Goal: Task Accomplishment & Management: Use online tool/utility

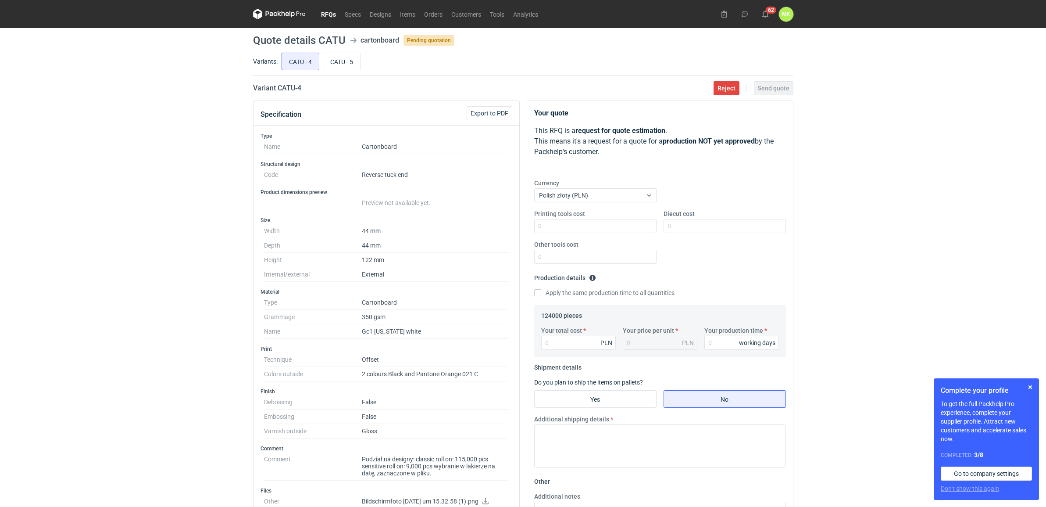
scroll to position [55, 0]
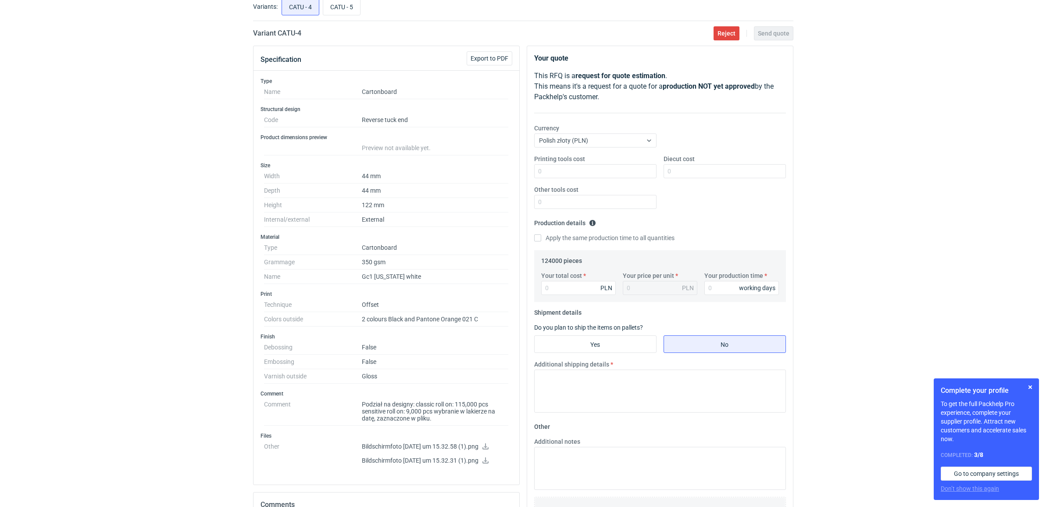
click at [226, 135] on div "RFQs Specs Designs Items Orders Customers Tools Analytics 62 MK Martyna Kaspers…" at bounding box center [523, 198] width 1046 height 507
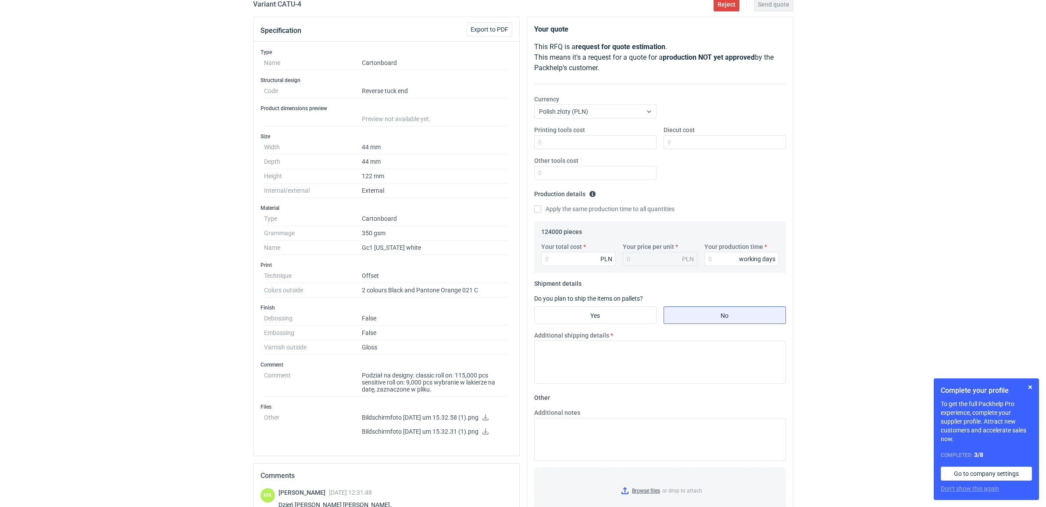
scroll to position [110, 0]
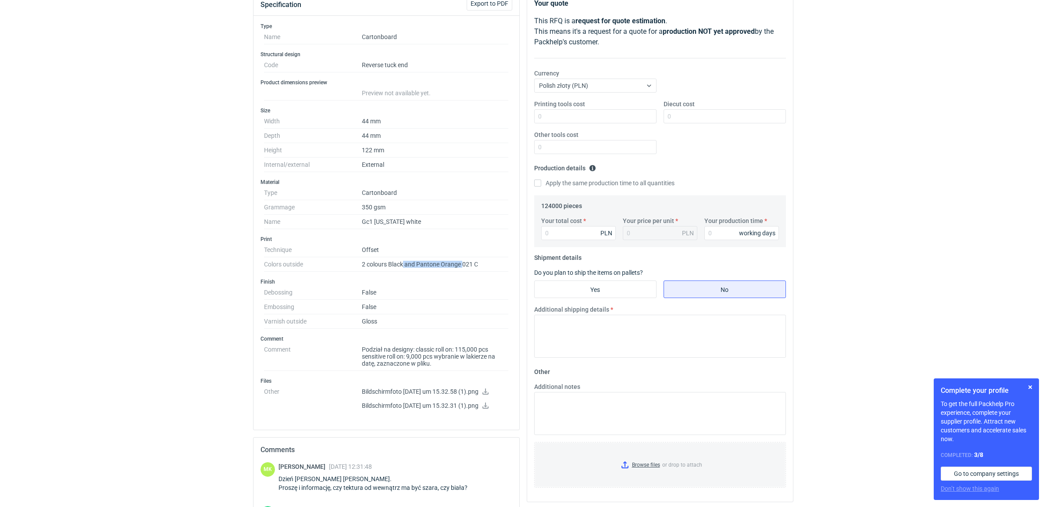
drag, startPoint x: 403, startPoint y: 262, endPoint x: 462, endPoint y: 264, distance: 59.3
click at [462, 264] on dd "2 colours Black and Pantone Orange 021 C" at bounding box center [435, 264] width 147 height 14
drag, startPoint x: 462, startPoint y: 264, endPoint x: 470, endPoint y: 264, distance: 8.3
click at [470, 264] on dd "2 colours Black and Pantone Orange 021 C" at bounding box center [435, 264] width 147 height 14
click at [464, 365] on dd "Podział na designy: classic roll on: 115,000 pcs sensitive roll on: 9,000 pcs w…" at bounding box center [435, 356] width 147 height 29
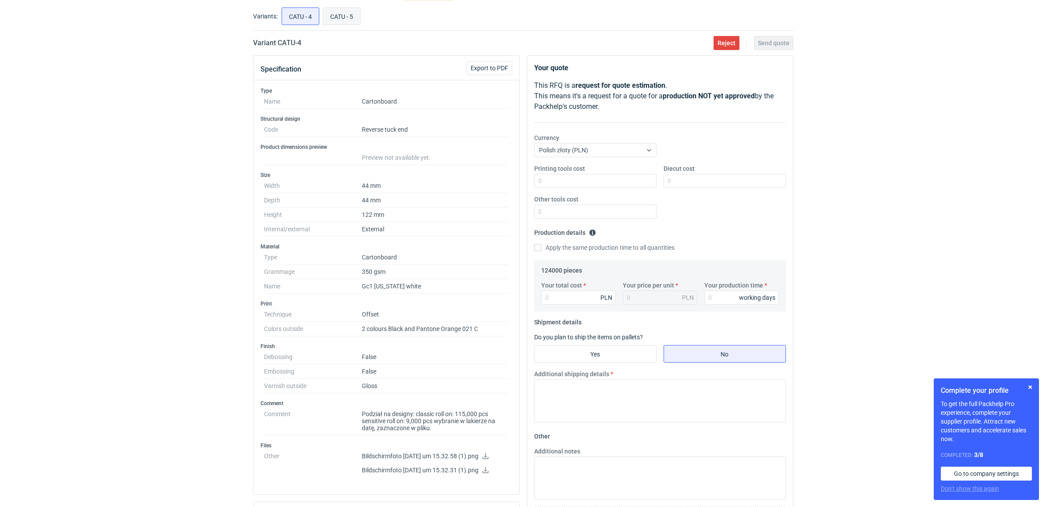
scroll to position [0, 0]
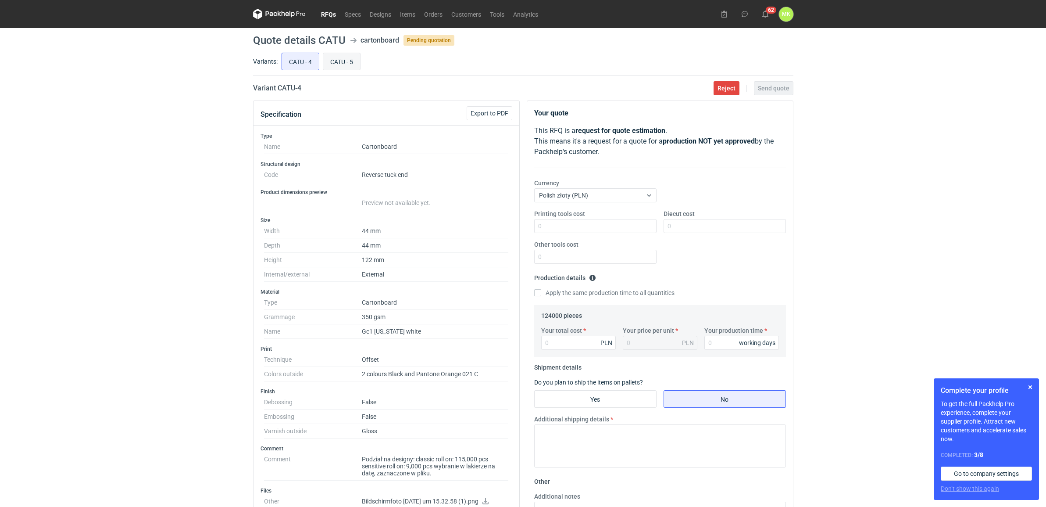
click at [344, 61] on input "CATU - 5" at bounding box center [341, 61] width 37 height 17
radio input "true"
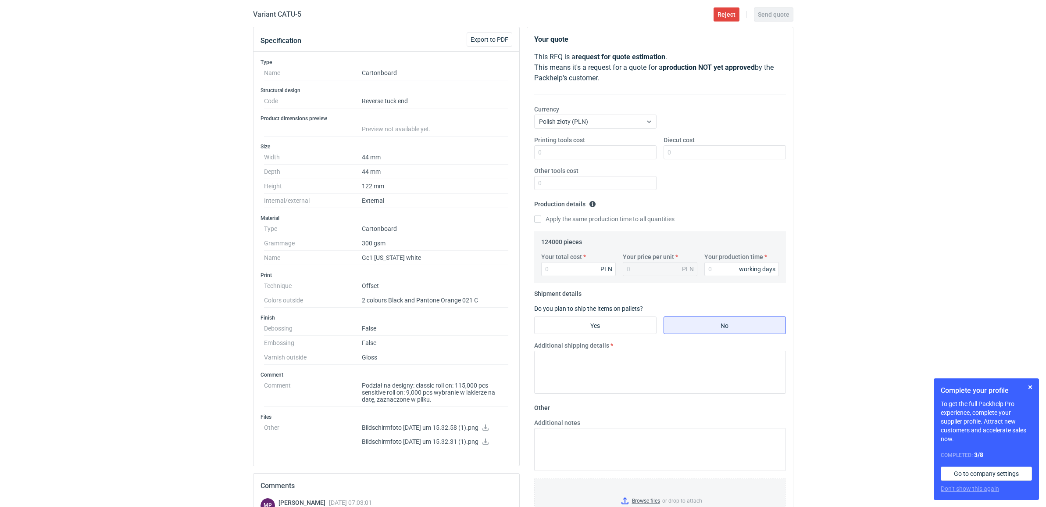
scroll to position [55, 0]
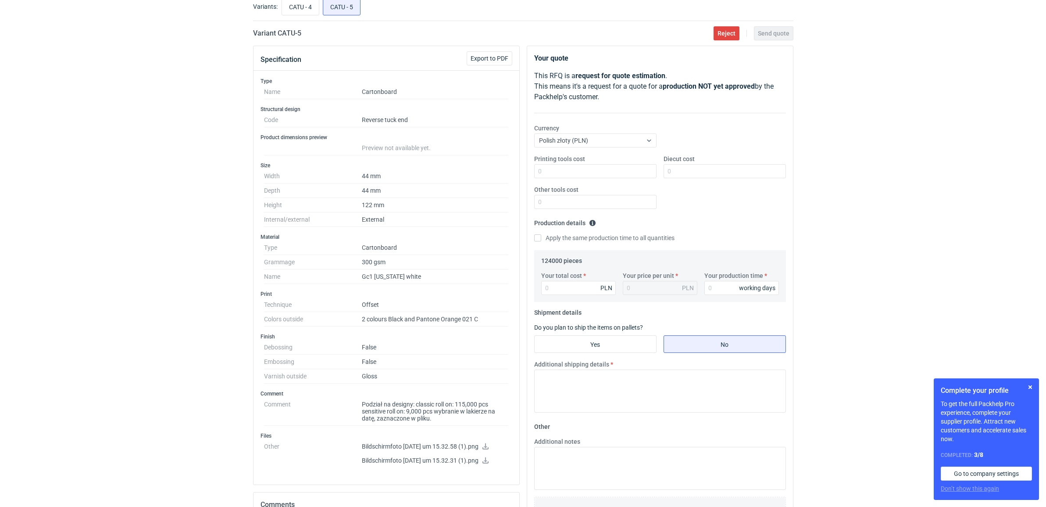
click at [878, 150] on div "RFQs Specs Designs Items Orders Customers Tools Analytics 62 MK Martyna Kaspers…" at bounding box center [523, 198] width 1046 height 507
click at [826, 222] on div "RFQs Specs Designs Items Orders Customers Tools Analytics 62 MK Martyna Kaspers…" at bounding box center [523, 198] width 1046 height 507
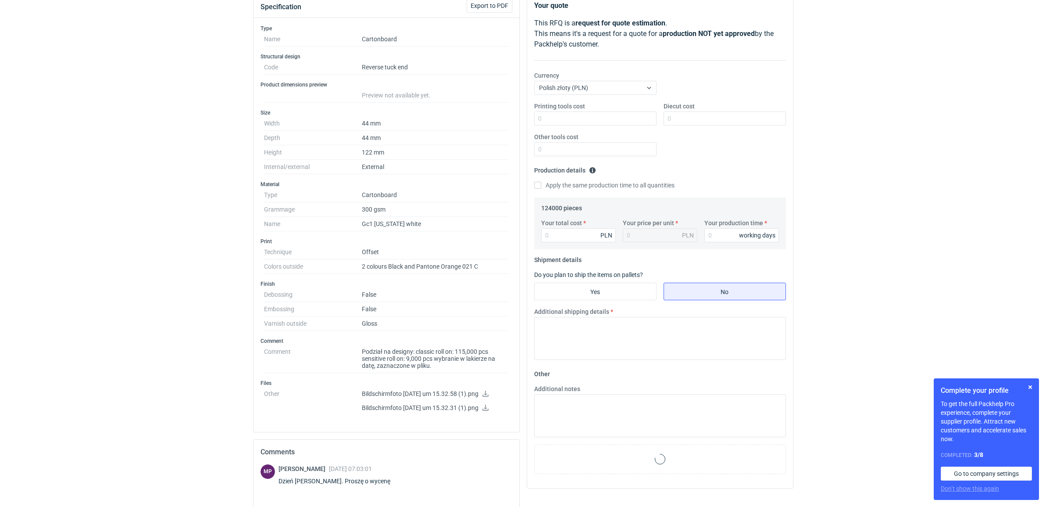
scroll to position [143, 0]
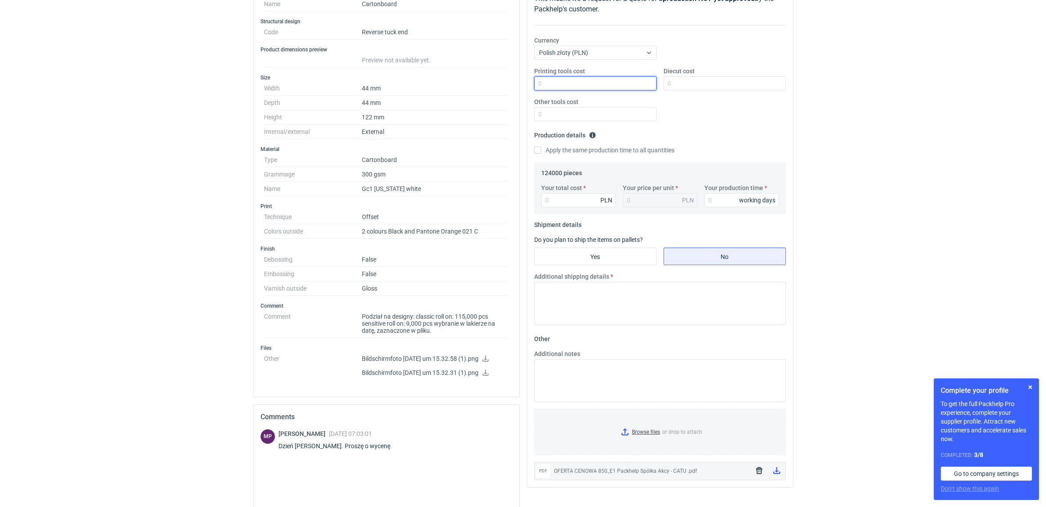
click at [606, 82] on input "Printing tools cost" at bounding box center [595, 83] width 122 height 14
click at [602, 74] on div "Printing tools cost" at bounding box center [595, 79] width 129 height 24
click at [606, 82] on input "Printing tools cost" at bounding box center [595, 83] width 122 height 14
type input "1400"
click at [709, 71] on div "Diecut cost" at bounding box center [724, 79] width 129 height 24
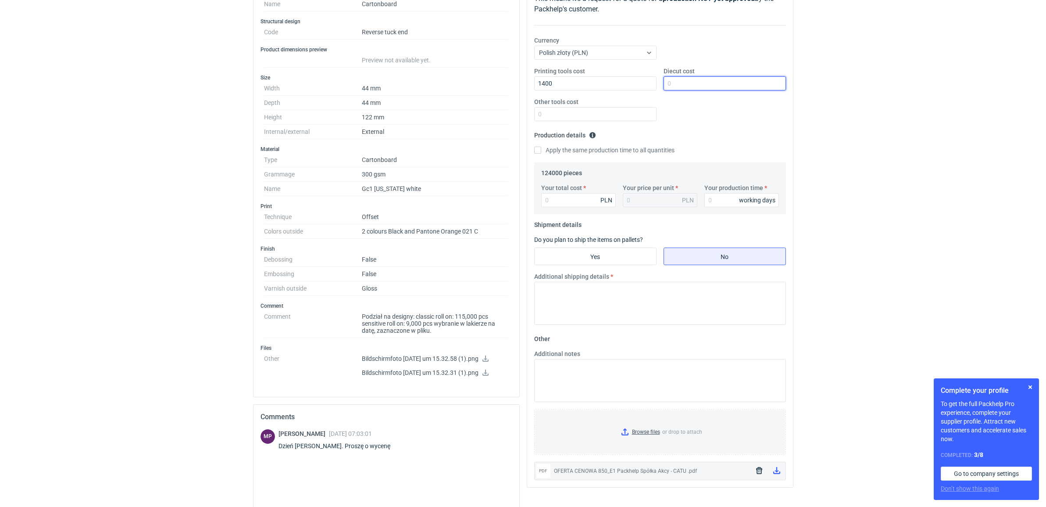
click at [707, 83] on input "Diecut cost" at bounding box center [725, 83] width 122 height 14
type input "4100"
click at [586, 117] on input "Other tools cost" at bounding box center [595, 114] width 122 height 14
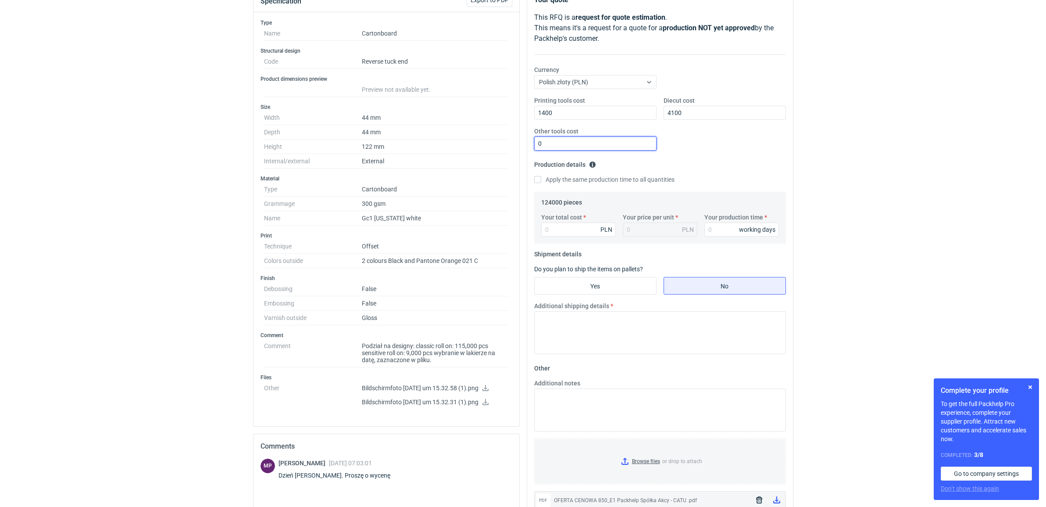
scroll to position [33, 0]
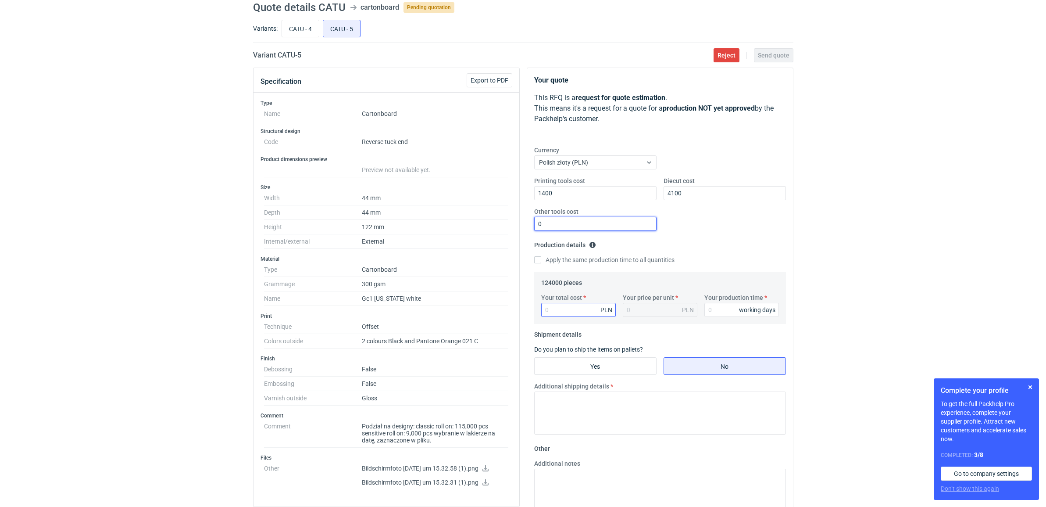
type input "0"
click at [584, 312] on input "Your total cost" at bounding box center [578, 310] width 75 height 14
drag, startPoint x: 587, startPoint y: 317, endPoint x: 580, endPoint y: 315, distance: 7.2
click at [580, 316] on input "Your total cost" at bounding box center [578, 310] width 75 height 14
click at [574, 311] on input "Your total cost" at bounding box center [578, 310] width 75 height 14
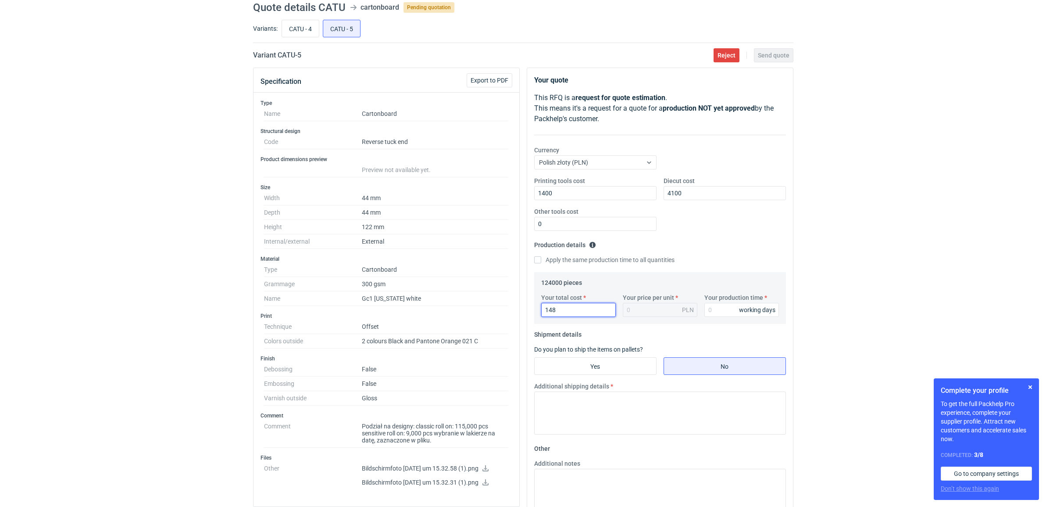
drag, startPoint x: 585, startPoint y: 314, endPoint x: 538, endPoint y: 313, distance: 47.0
click at [538, 313] on div "Your total cost 148 PLN" at bounding box center [579, 305] width 82 height 24
type input "18352"
type input "0.15"
drag, startPoint x: 573, startPoint y: 312, endPoint x: 530, endPoint y: 315, distance: 43.1
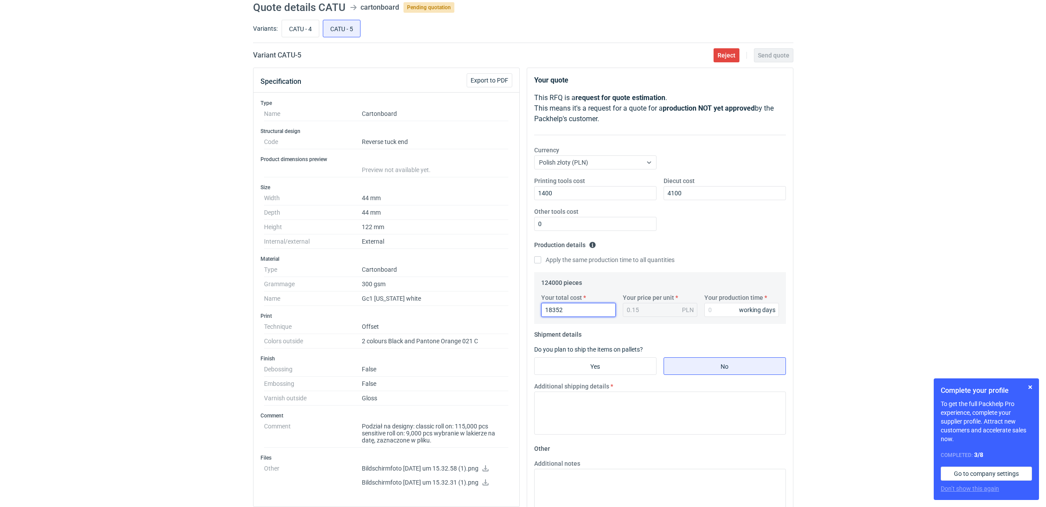
click at [530, 315] on div "Your quote This RFQ is a request for quote estimation . This means it's a reque…" at bounding box center [660, 332] width 266 height 529
drag, startPoint x: 554, startPoint y: 196, endPoint x: 578, endPoint y: 173, distance: 33.2
click at [531, 194] on div "Printing tools cost 1400" at bounding box center [595, 188] width 129 height 24
drag, startPoint x: 593, startPoint y: 164, endPoint x: 580, endPoint y: 169, distance: 14.2
click at [580, 168] on div "Polish złoty (PLN)" at bounding box center [588, 162] width 107 height 12
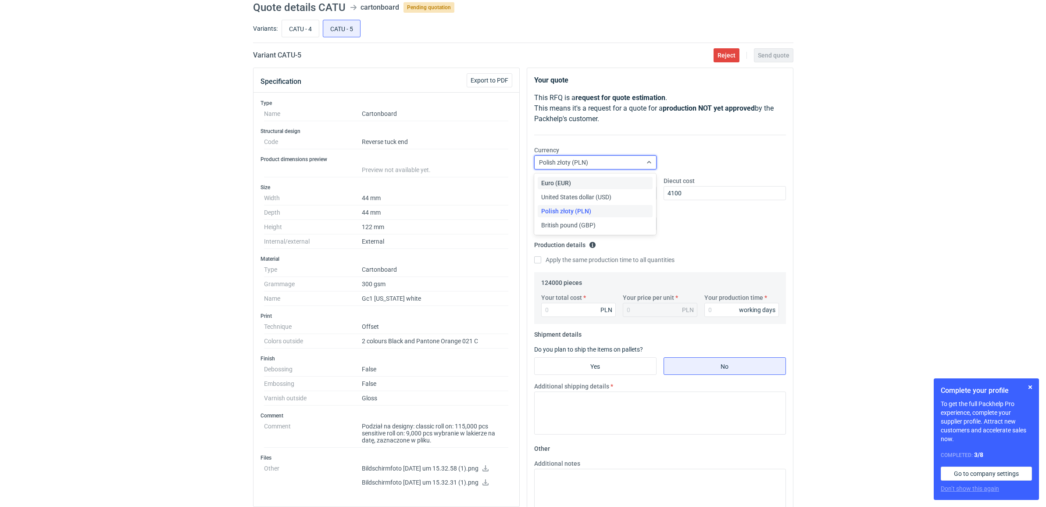
click at [723, 201] on div "Printing tools cost Diecut cost 4100 Other tools cost 0" at bounding box center [660, 206] width 259 height 61
drag, startPoint x: 645, startPoint y: 192, endPoint x: 657, endPoint y: 197, distance: 12.6
click at [643, 193] on div "Printing tools cost Diecut cost 4100 Other tools cost 0" at bounding box center [660, 206] width 259 height 61
click at [847, 209] on div "RFQs Specs Designs Items Orders Customers Tools Analytics 62 MK Martyna Kaspers…" at bounding box center [523, 220] width 1046 height 507
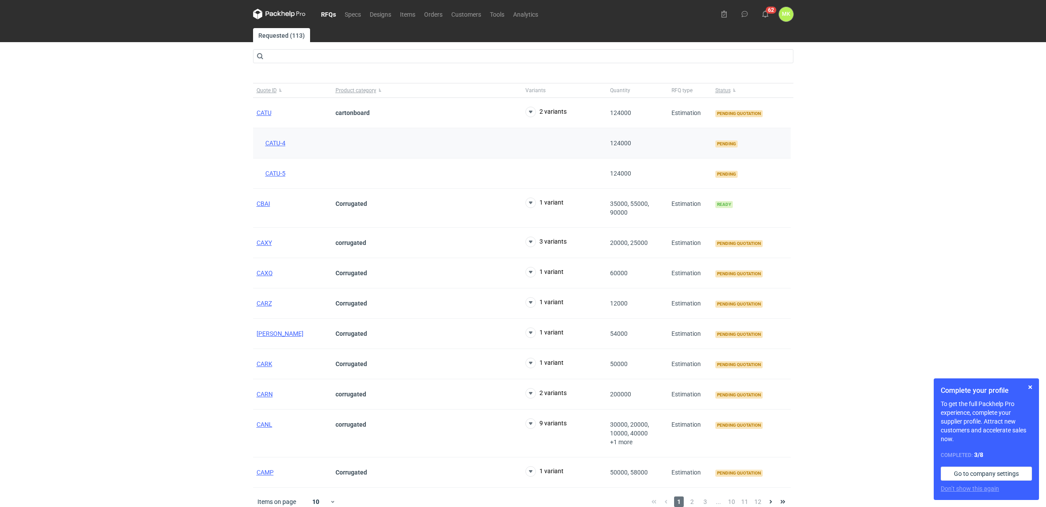
click at [281, 147] on div "CATU-4" at bounding box center [292, 143] width 79 height 30
click at [281, 143] on span "CATU-4" at bounding box center [275, 143] width 20 height 7
